Goal: Task Accomplishment & Management: Manage account settings

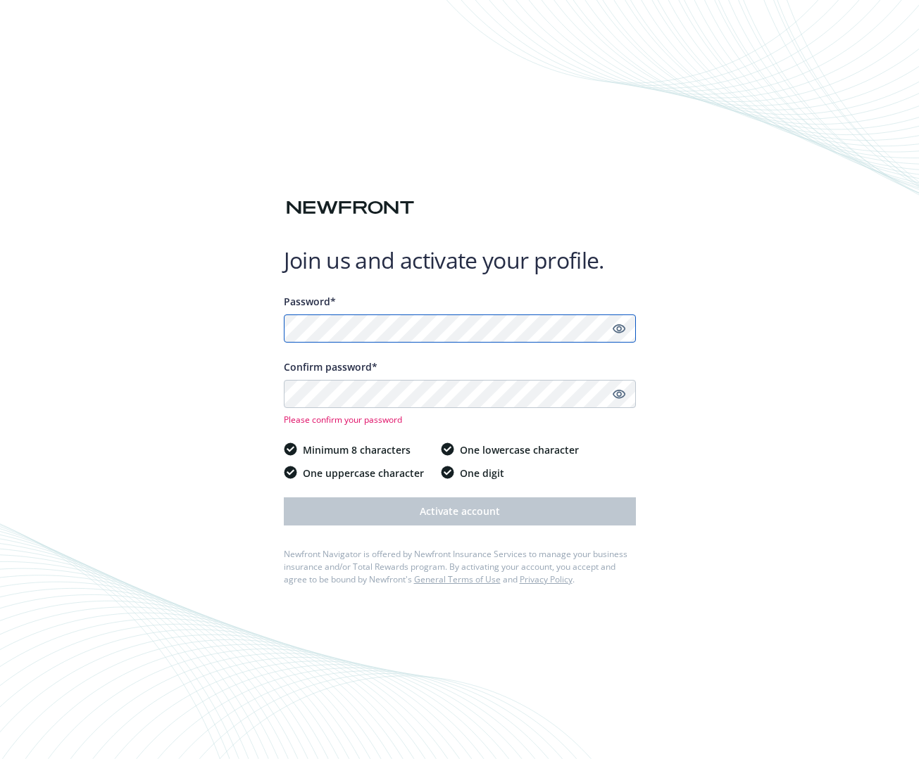
scroll to position [1, 0]
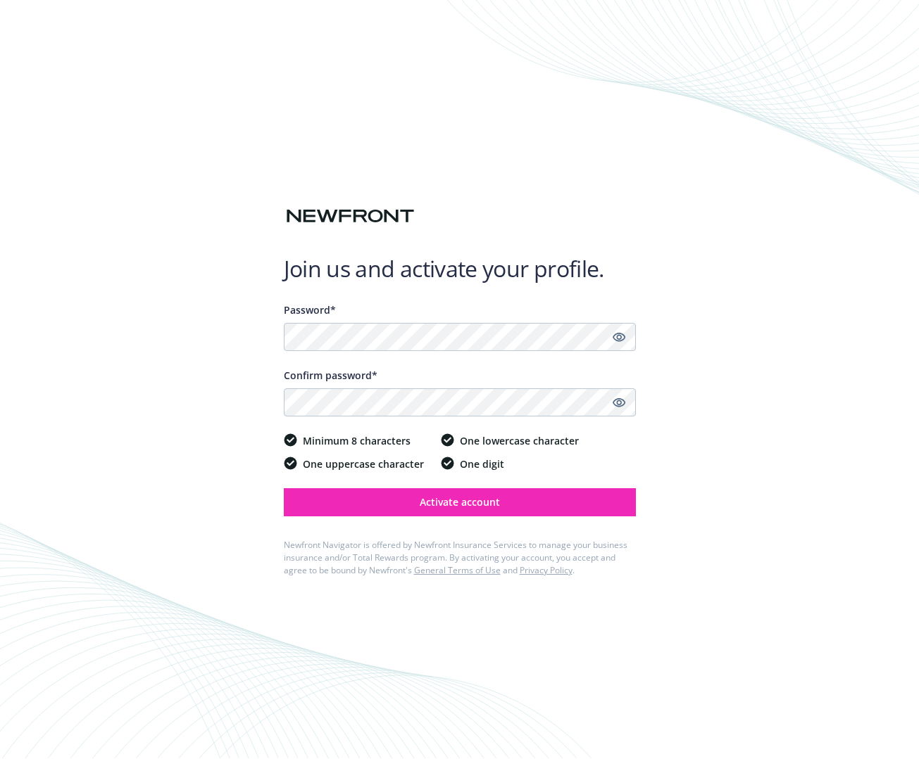
click at [743, 440] on div "Join us and activate your profile. Password* Confirm password* Minimum 8 charac…" at bounding box center [459, 378] width 919 height 759
drag, startPoint x: 746, startPoint y: 408, endPoint x: 738, endPoint y: 411, distance: 8.9
click at [746, 408] on div "Join us and activate your profile. Password* Confirm password* Minimum 8 charac…" at bounding box center [459, 378] width 919 height 759
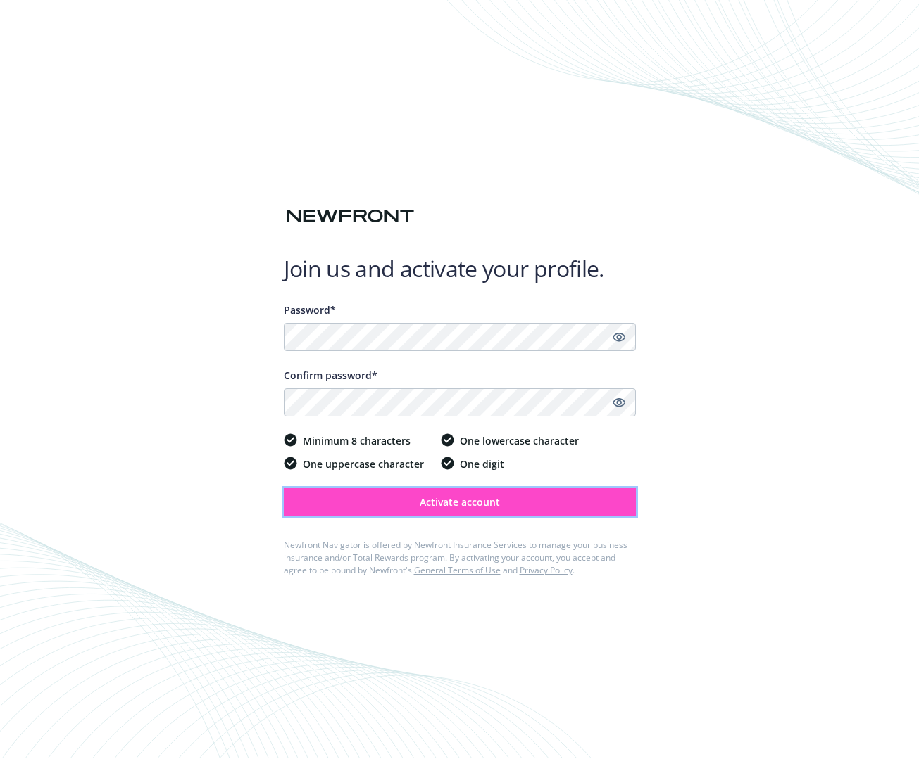
click at [604, 499] on button "Activate account" at bounding box center [460, 502] width 352 height 28
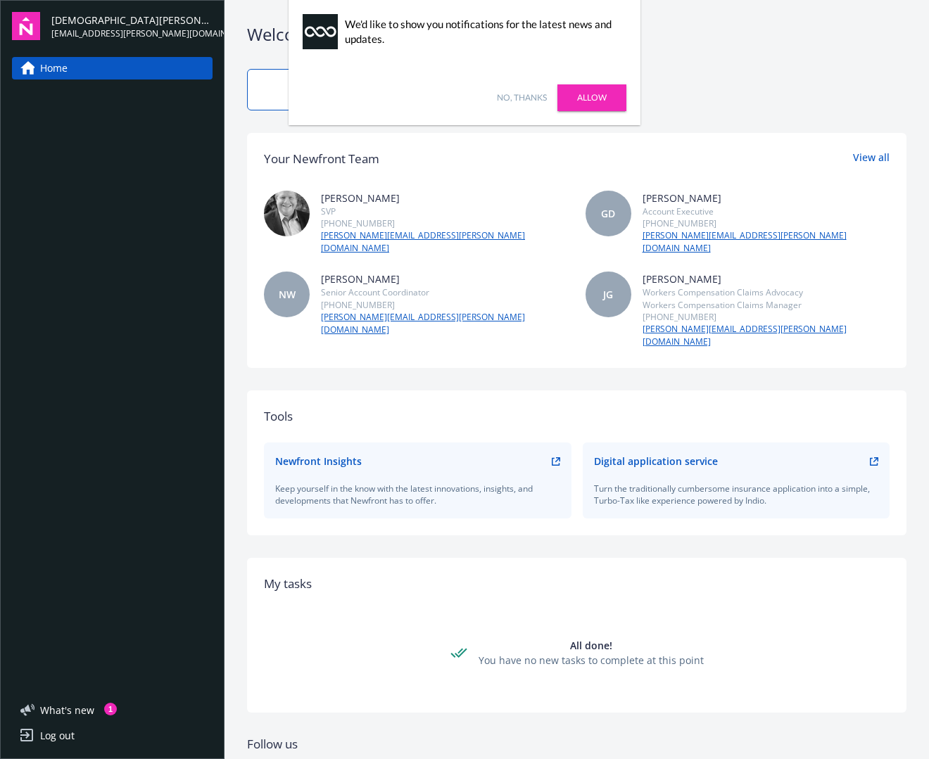
click at [601, 96] on link "Allow" at bounding box center [591, 97] width 69 height 27
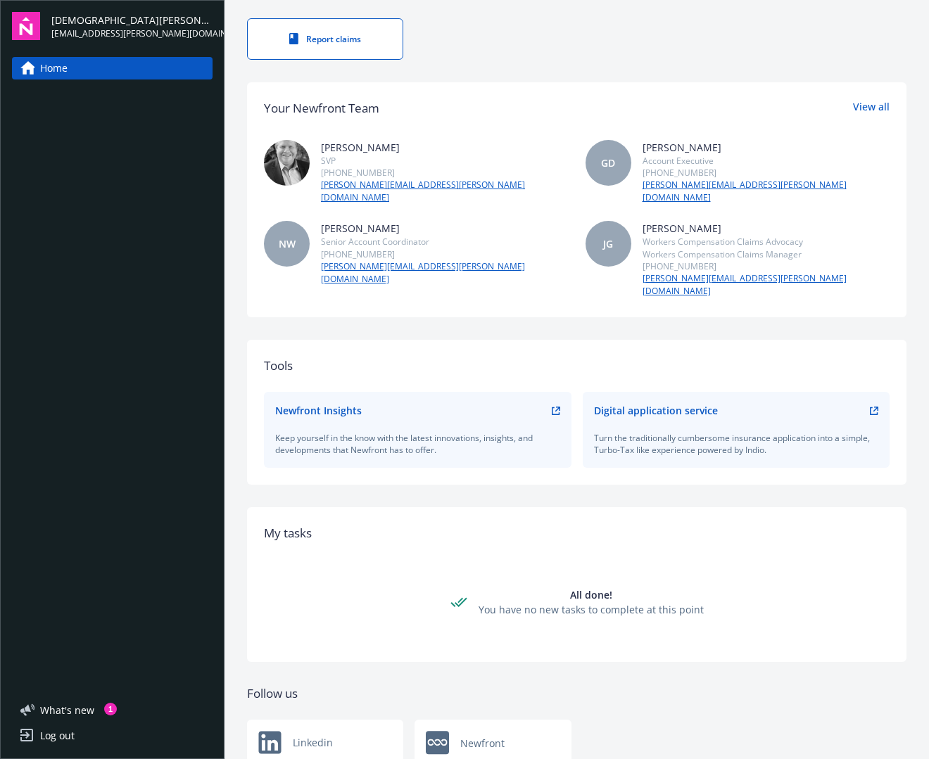
scroll to position [50, 0]
